Goal: Register for event/course

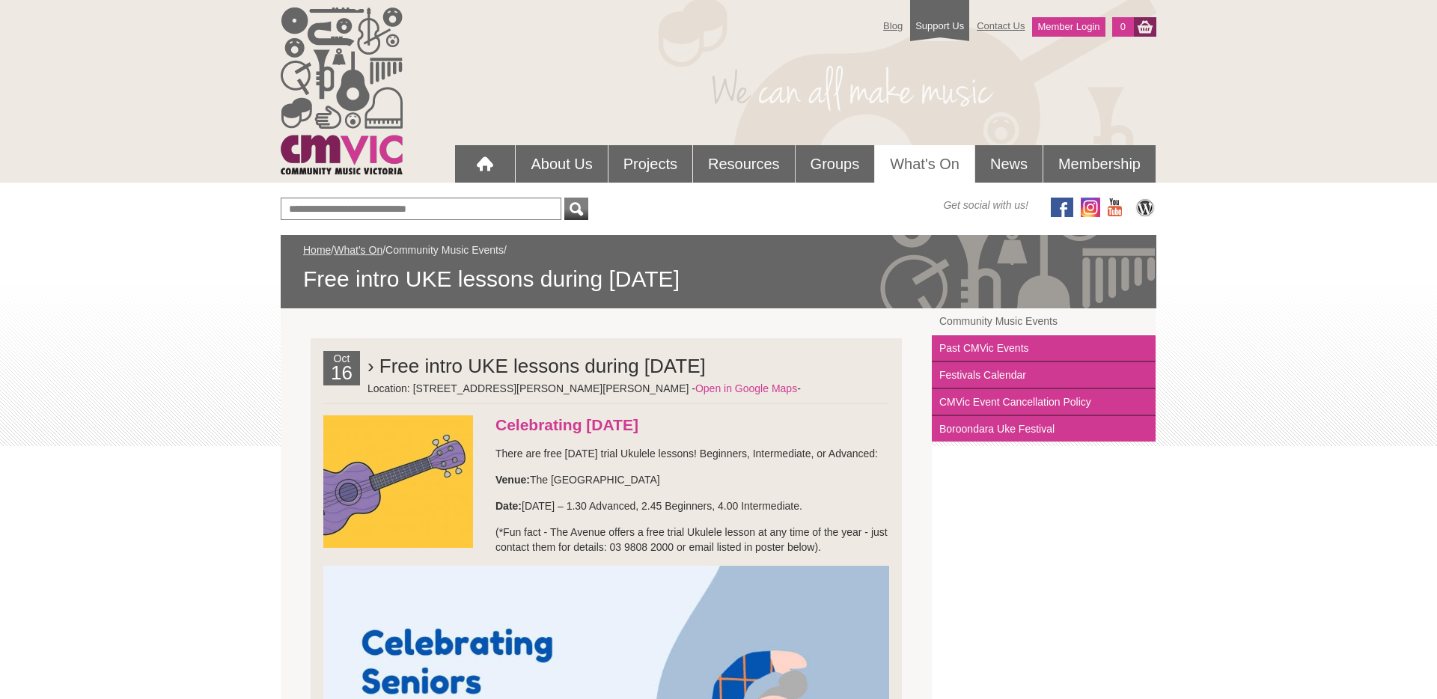
click at [469, 249] on link "Community Music Events" at bounding box center [444, 250] width 118 height 12
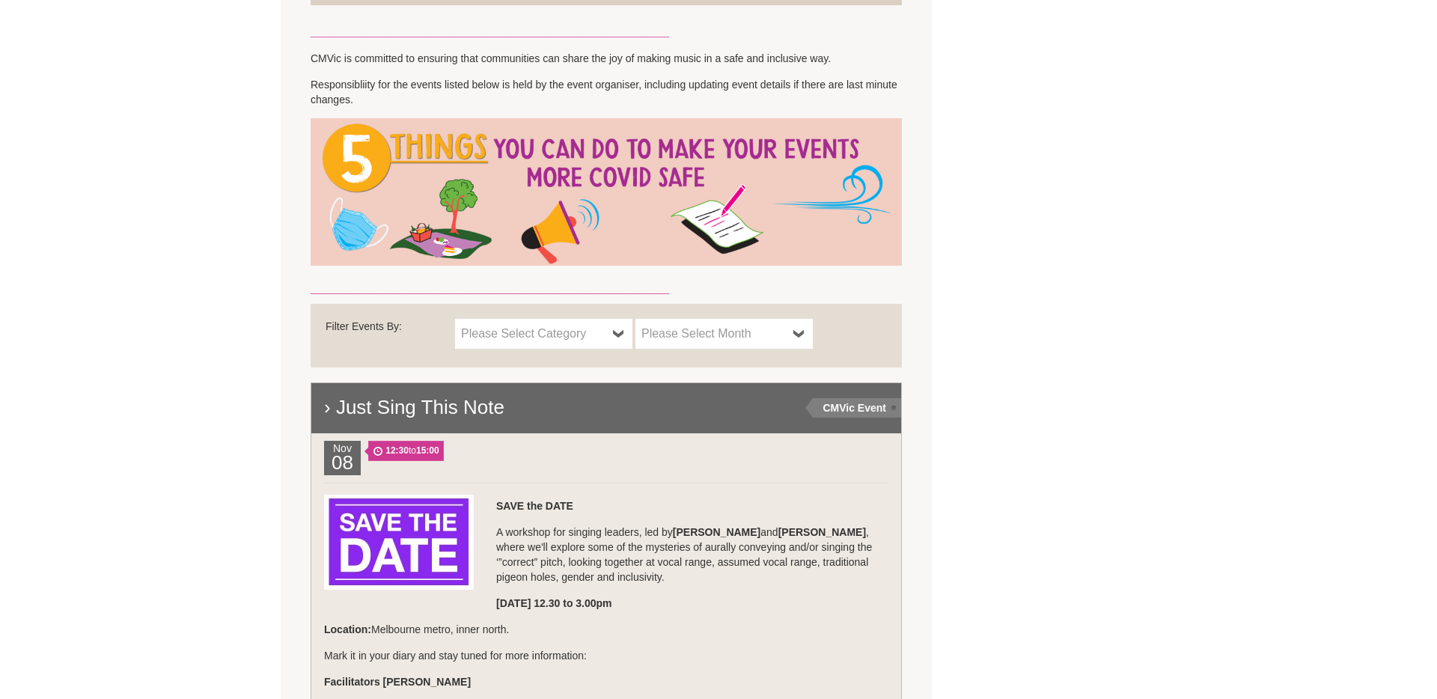
scroll to position [704, 0]
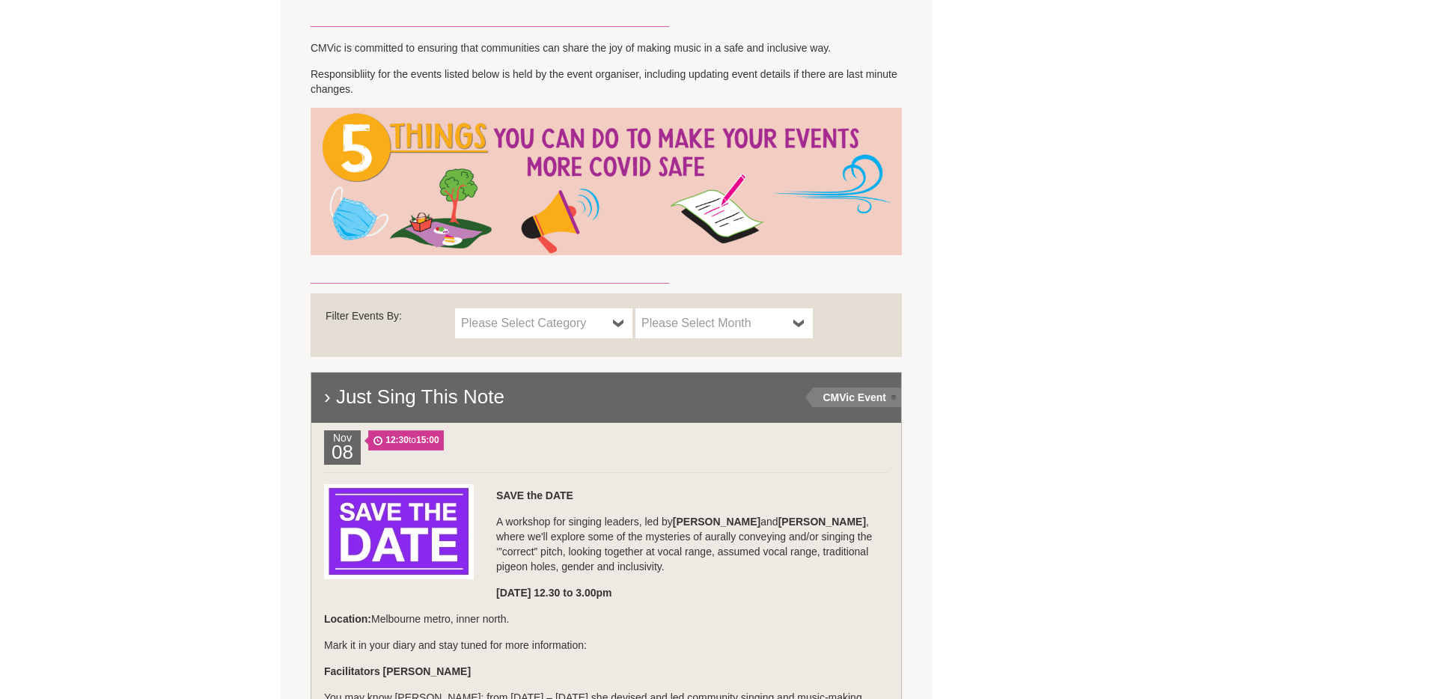
click at [778, 326] on span "Please Select Month" at bounding box center [714, 323] width 146 height 18
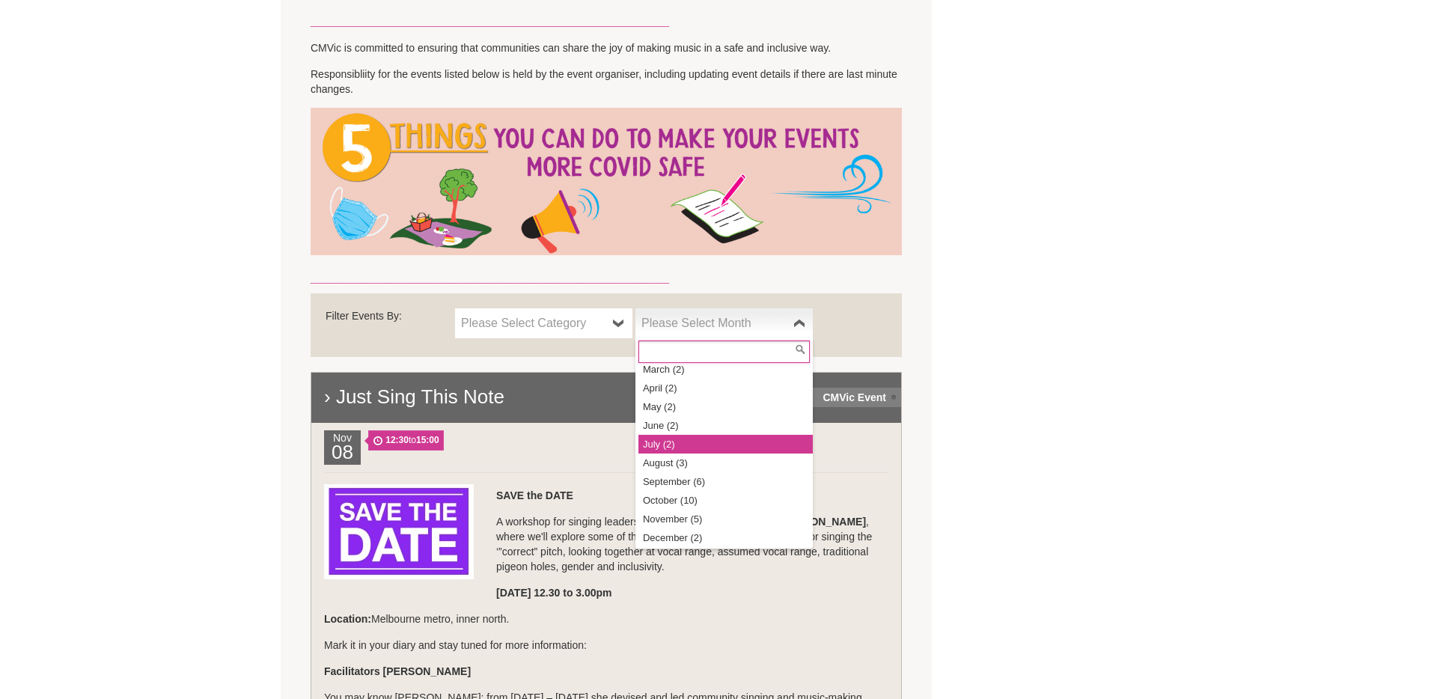
scroll to position [63, 0]
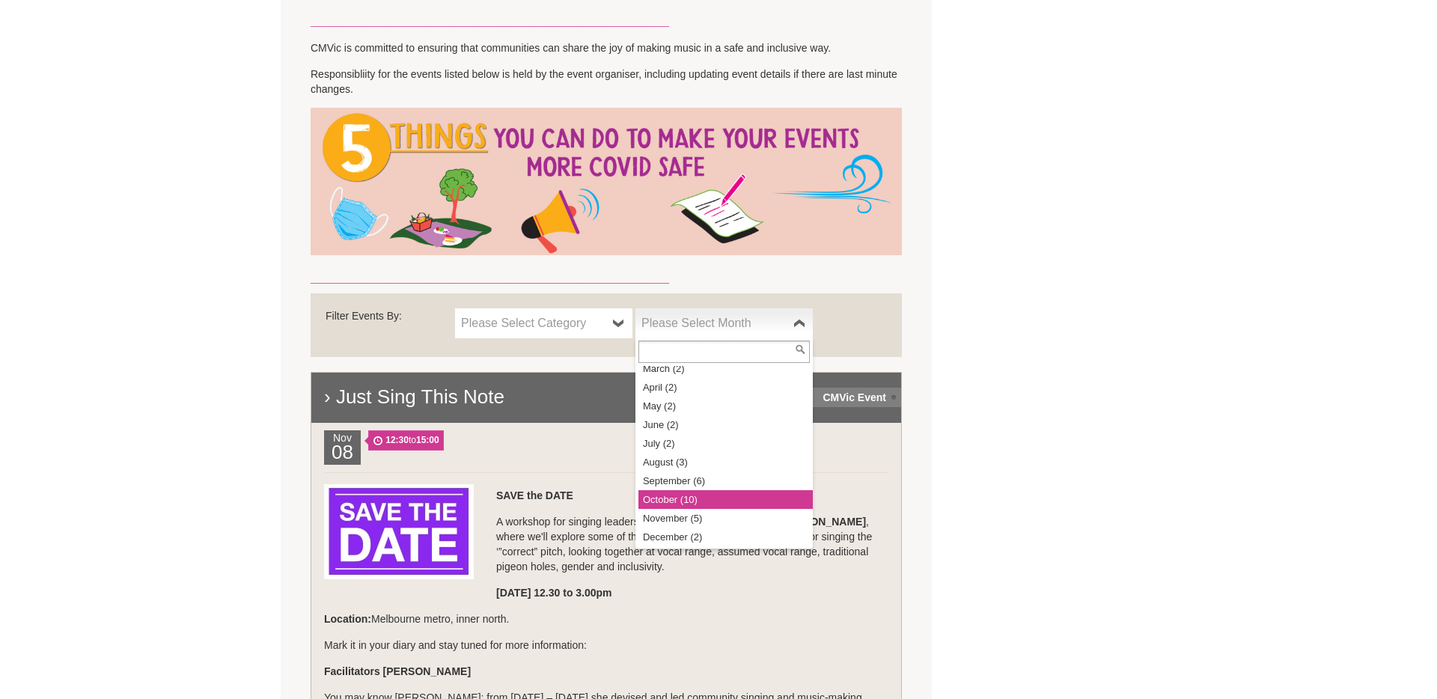
click at [682, 504] on li "October (10)" at bounding box center [725, 499] width 174 height 19
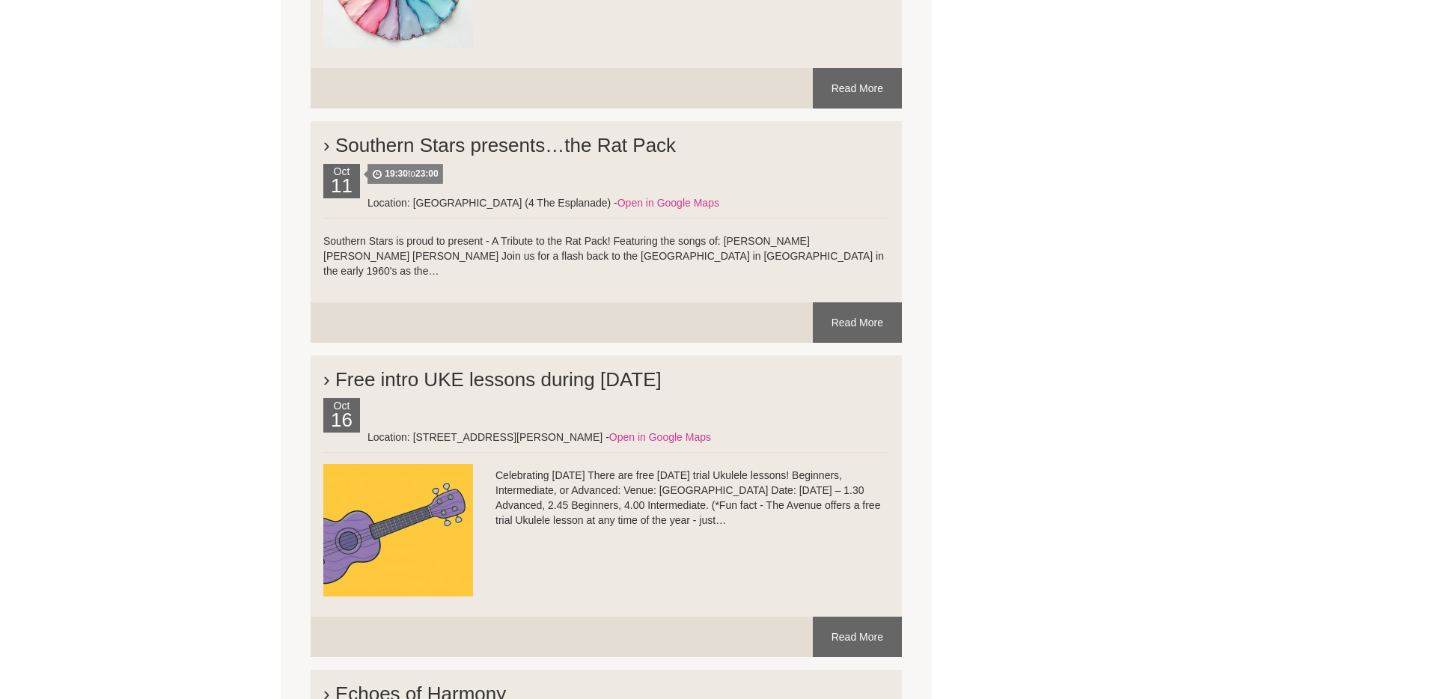
scroll to position [3048, 0]
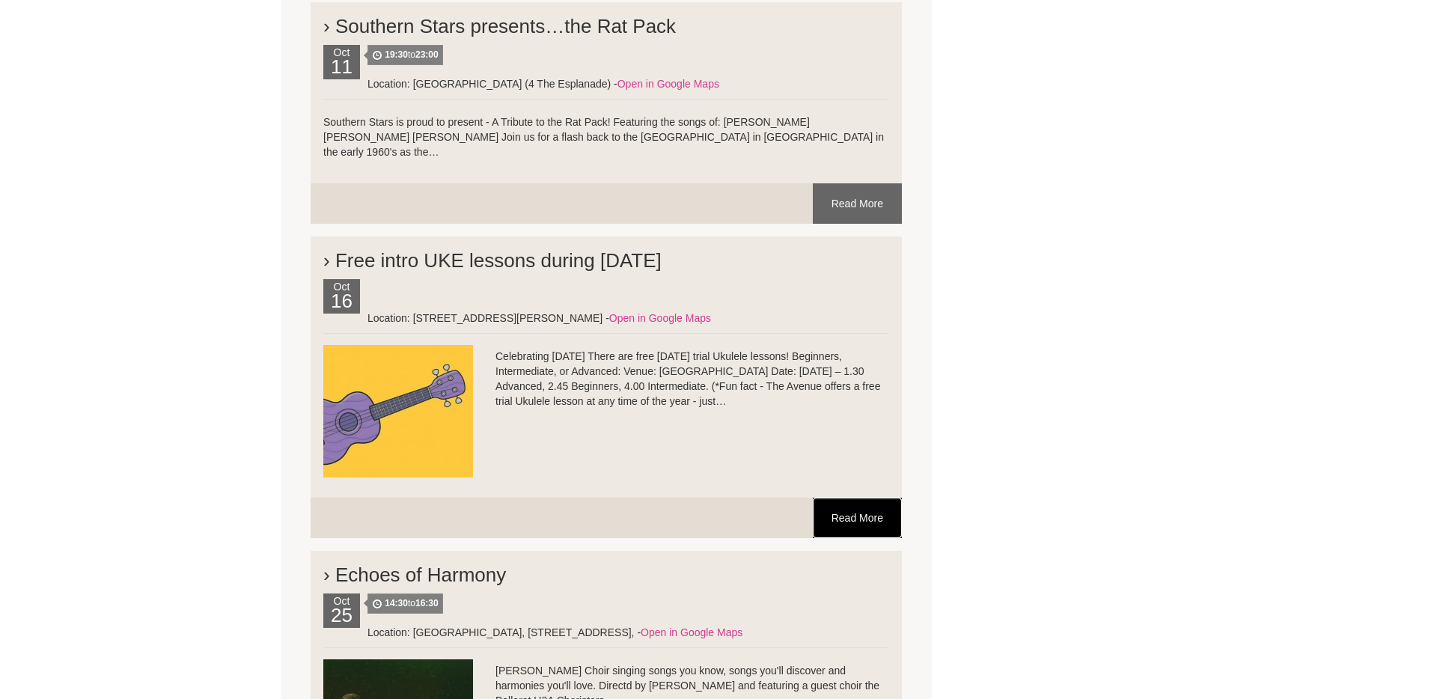
click at [858, 498] on link "Read More" at bounding box center [857, 518] width 89 height 40
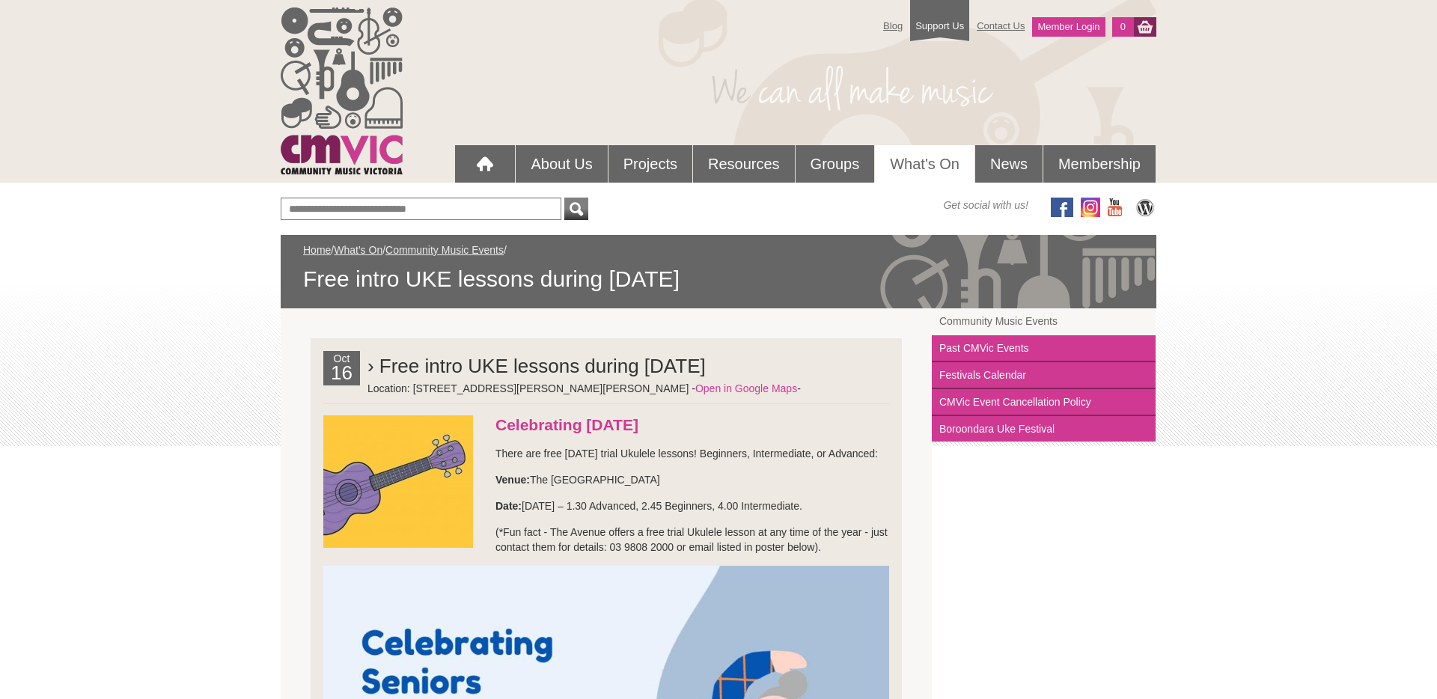
drag, startPoint x: 364, startPoint y: 120, endPoint x: 727, endPoint y: 6, distance: 379.7
click at [0, 0] on div "Blog Support Us Contact Us Member Login 0 About Us What We Do Why We Do It Who'…" at bounding box center [718, 91] width 1437 height 183
